Goal: Task Accomplishment & Management: Manage account settings

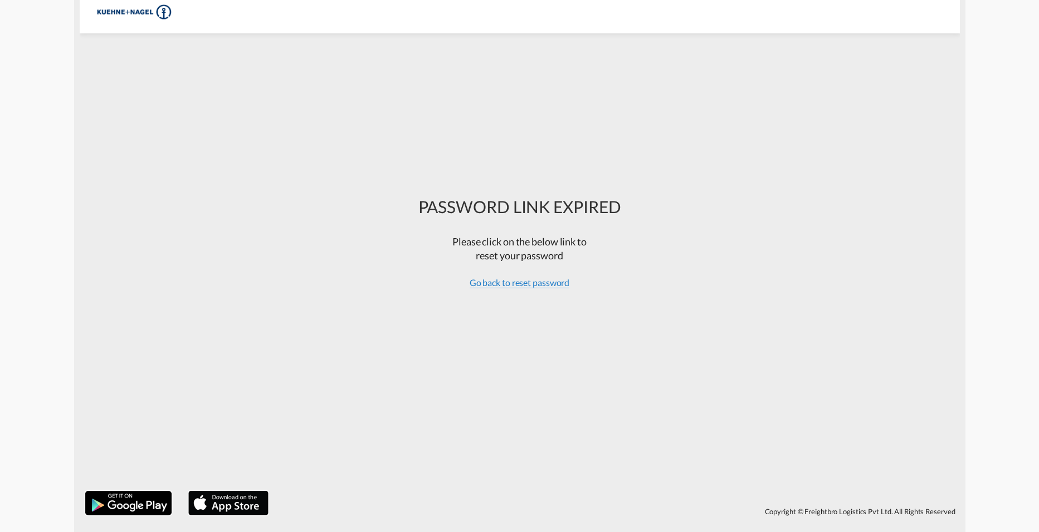
click at [491, 283] on span "Go back to reset password" at bounding box center [520, 282] width 100 height 11
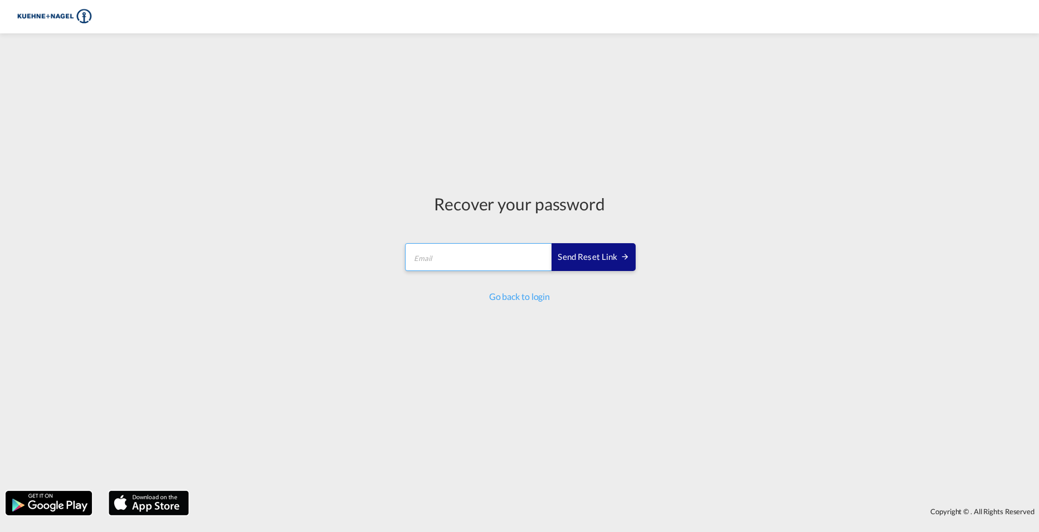
click at [497, 244] on input "email" at bounding box center [479, 257] width 148 height 28
type input "[PERSON_NAME][EMAIL_ADDRESS][PERSON_NAME][PERSON_NAME][DOMAIN_NAME]"
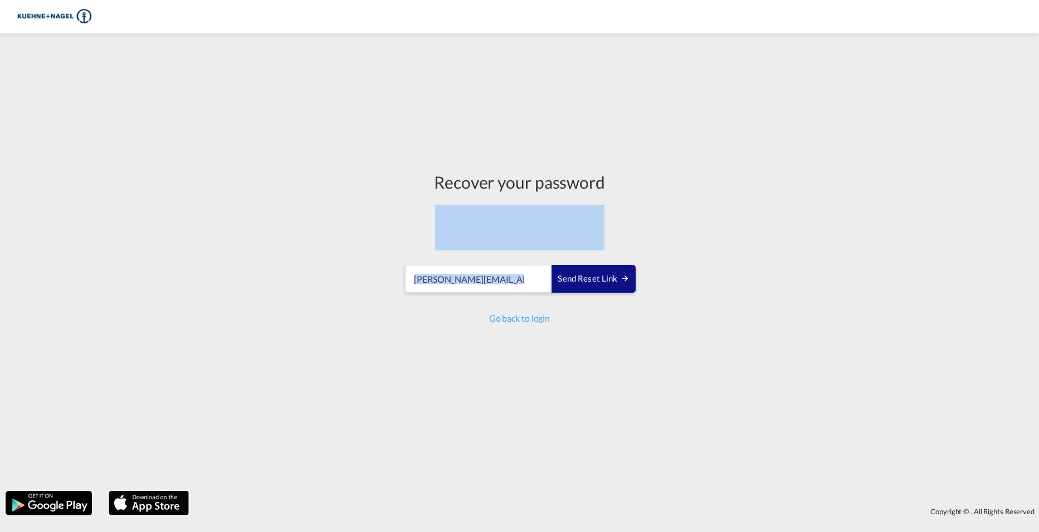
drag, startPoint x: 601, startPoint y: 256, endPoint x: 661, endPoint y: 189, distance: 90.3
click at [661, 189] on div "Recover your password [PERSON_NAME][EMAIL_ADDRESS][PERSON_NAME][PERSON_NAME][DO…" at bounding box center [519, 262] width 1039 height 447
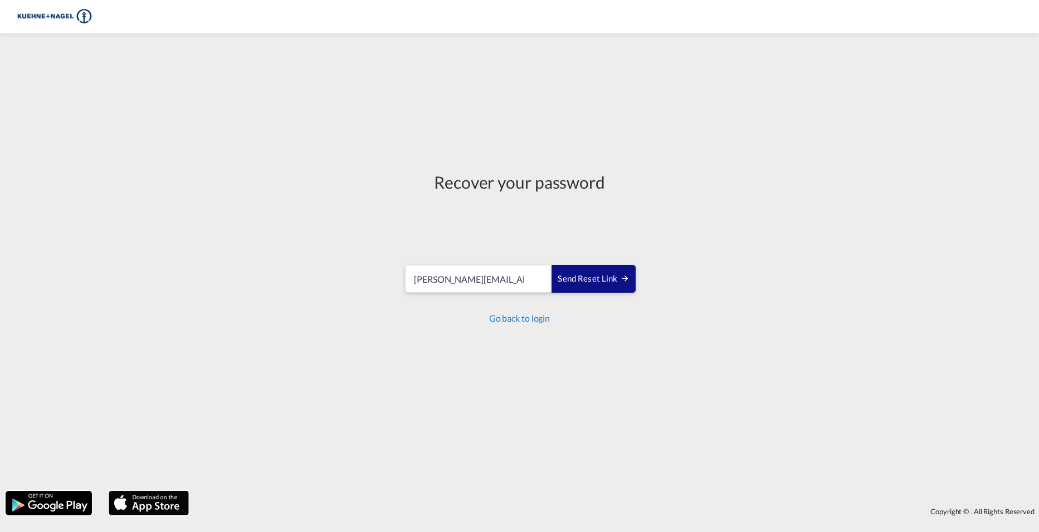
click at [516, 319] on link "Go back to login" at bounding box center [519, 318] width 61 height 11
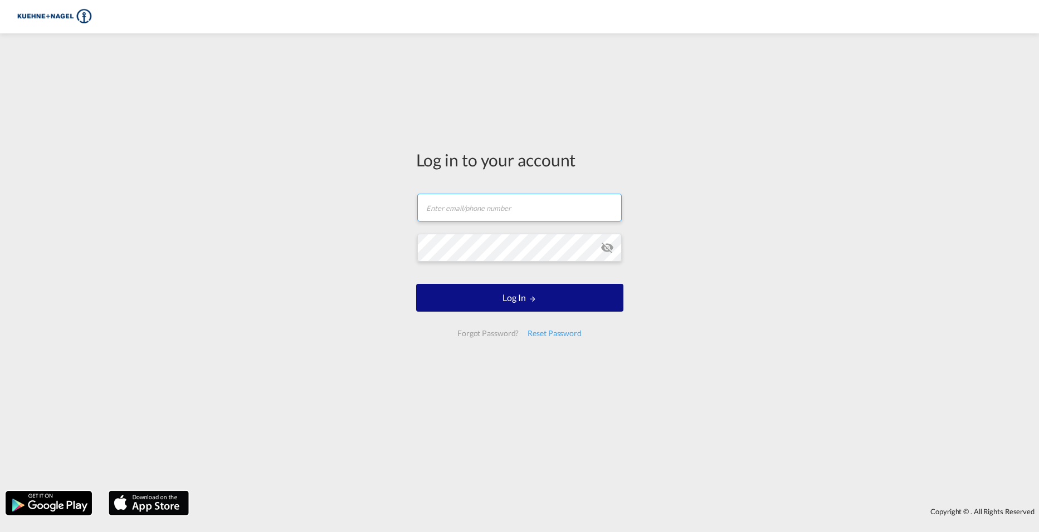
type input "[PERSON_NAME][EMAIL_ADDRESS][PERSON_NAME][PERSON_NAME][DOMAIN_NAME]"
click at [515, 221] on input "[PERSON_NAME][EMAIL_ADDRESS][PERSON_NAME][PERSON_NAME][DOMAIN_NAME]" at bounding box center [519, 208] width 204 height 28
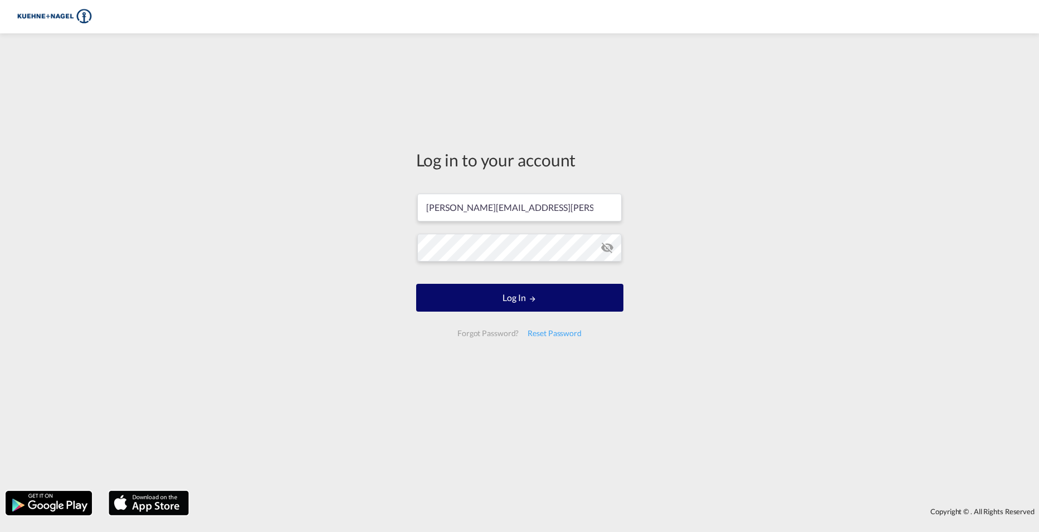
click at [518, 297] on button "Log In" at bounding box center [519, 298] width 207 height 28
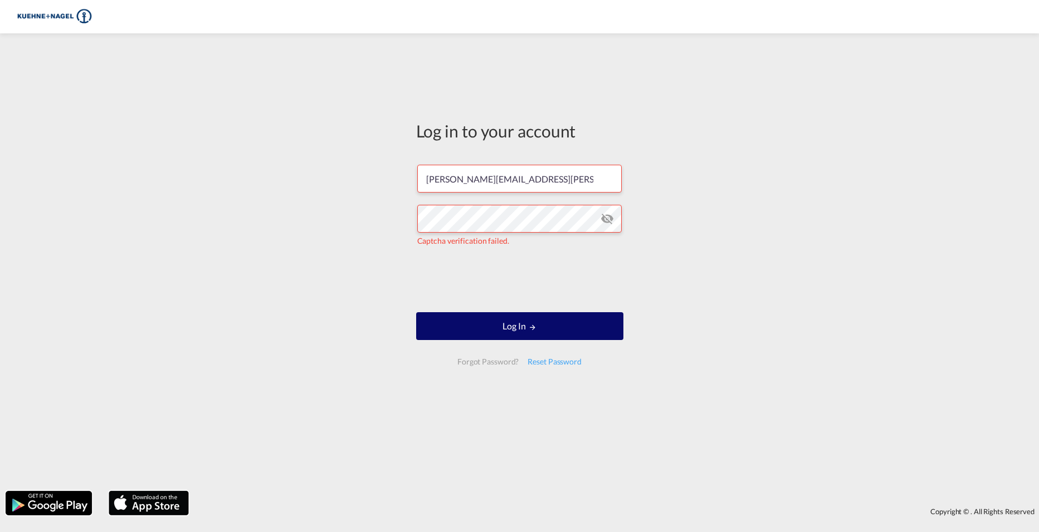
click at [491, 326] on button "Log In" at bounding box center [519, 326] width 207 height 28
